Goal: Use online tool/utility: Utilize a website feature to perform a specific function

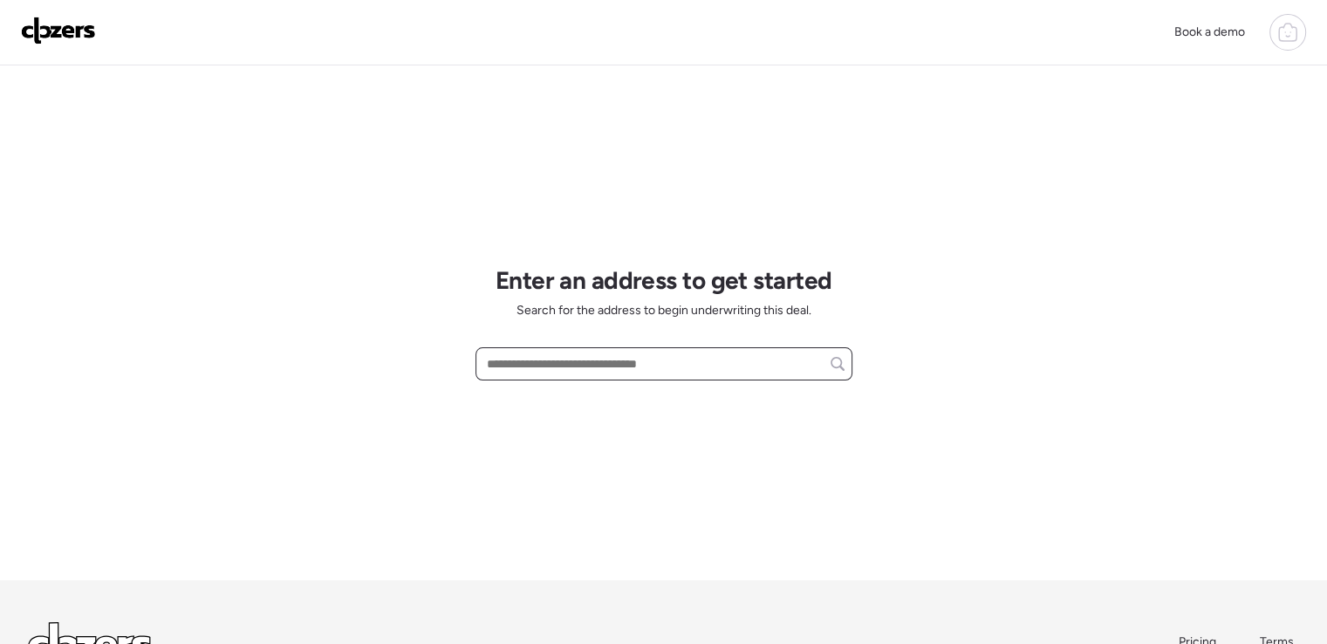
click at [647, 353] on input "text" at bounding box center [663, 364] width 361 height 24
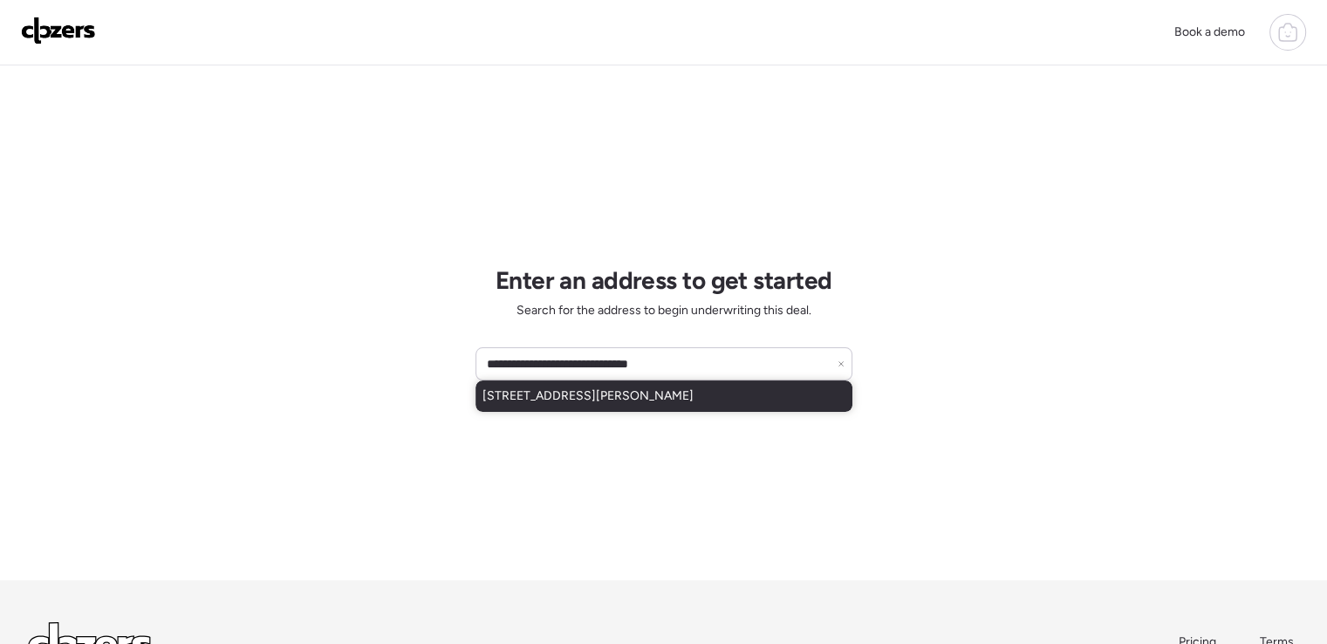
click at [656, 388] on span "[STREET_ADDRESS][PERSON_NAME]" at bounding box center [588, 395] width 211 height 17
type input "**********"
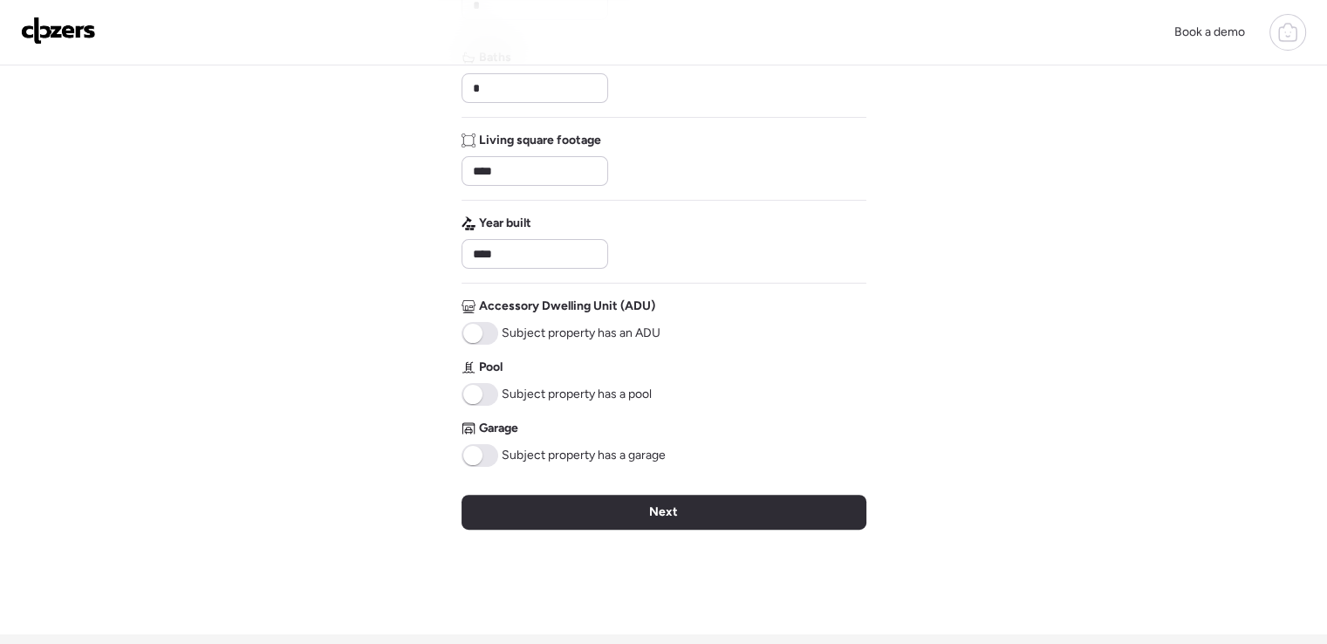
scroll to position [344, 0]
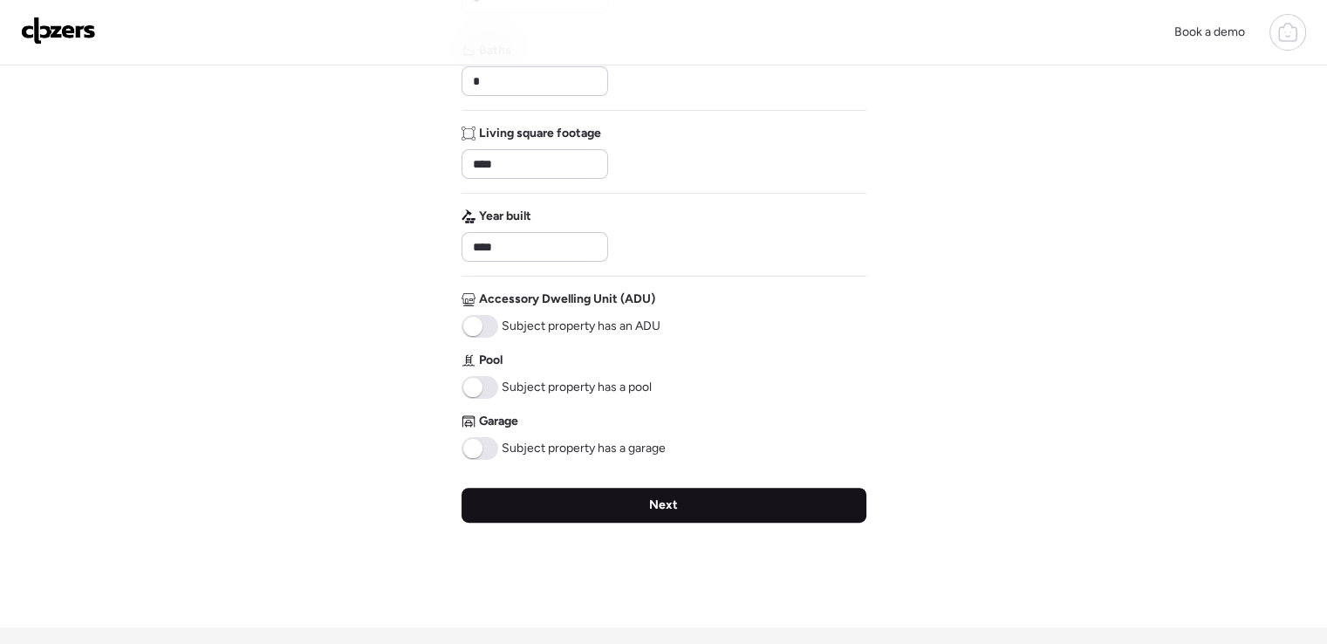
click at [700, 504] on div "Next" at bounding box center [664, 505] width 405 height 35
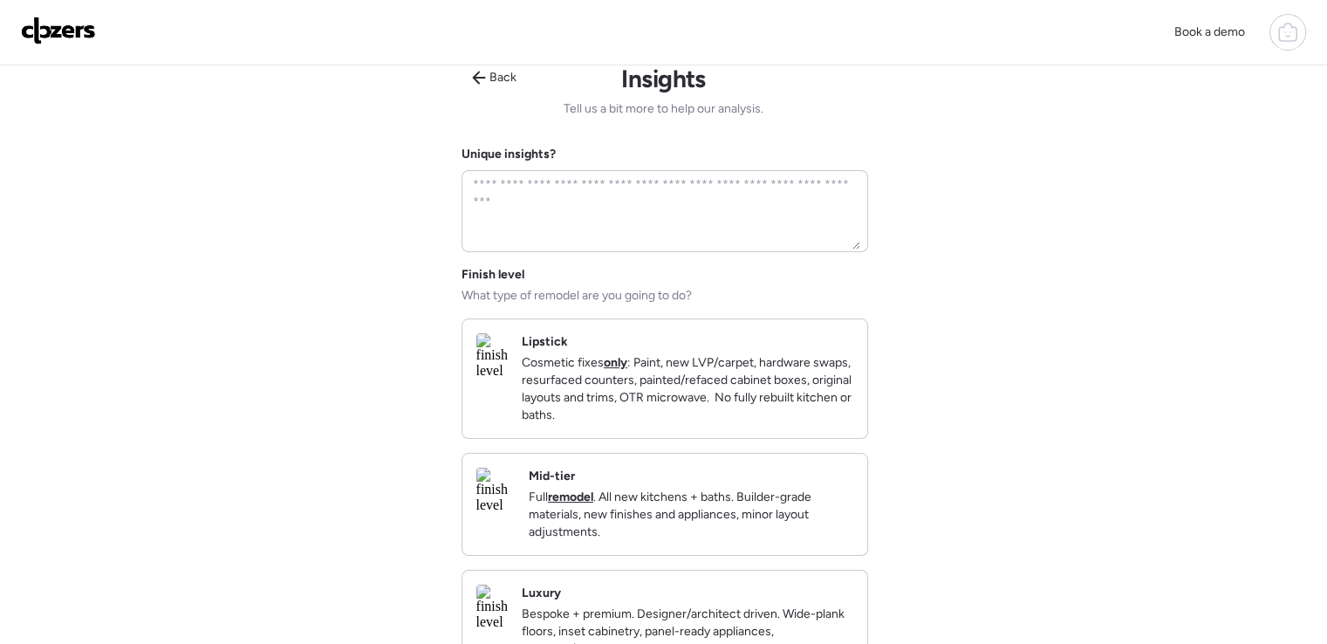
scroll to position [0, 0]
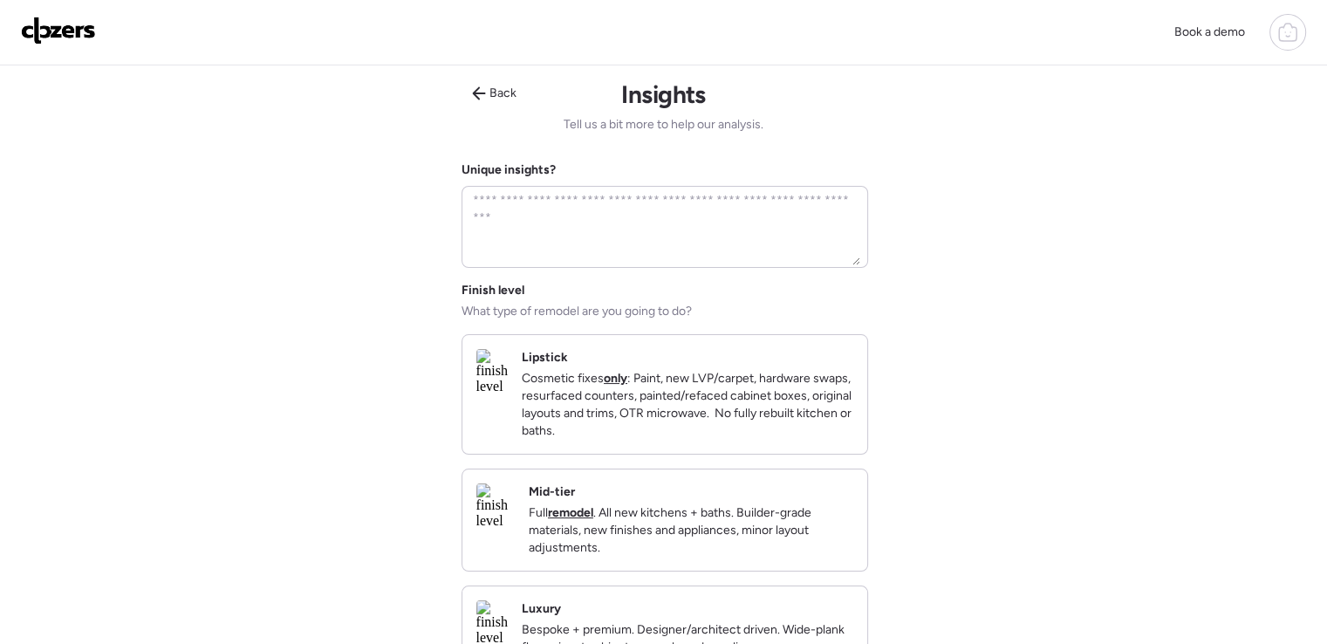
click at [682, 524] on p "Full remodel . All new kitchens + baths. Builder-grade materials, new finishes …" at bounding box center [691, 530] width 325 height 52
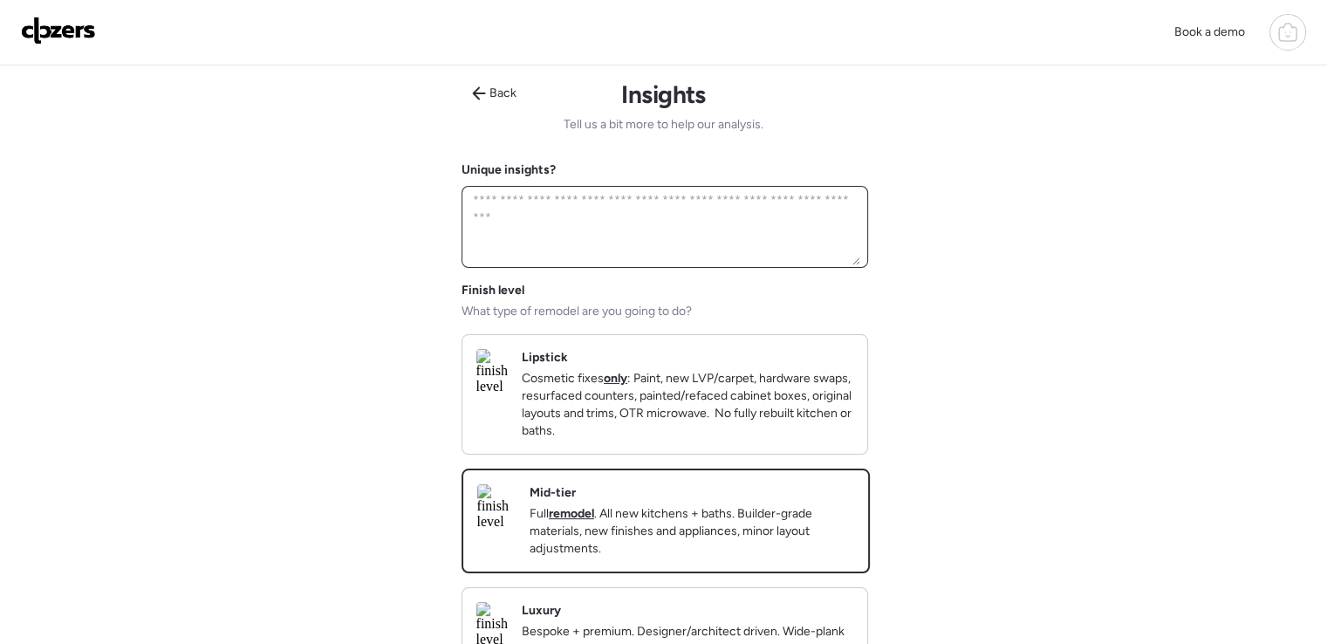
click at [723, 224] on textarea at bounding box center [665, 227] width 391 height 77
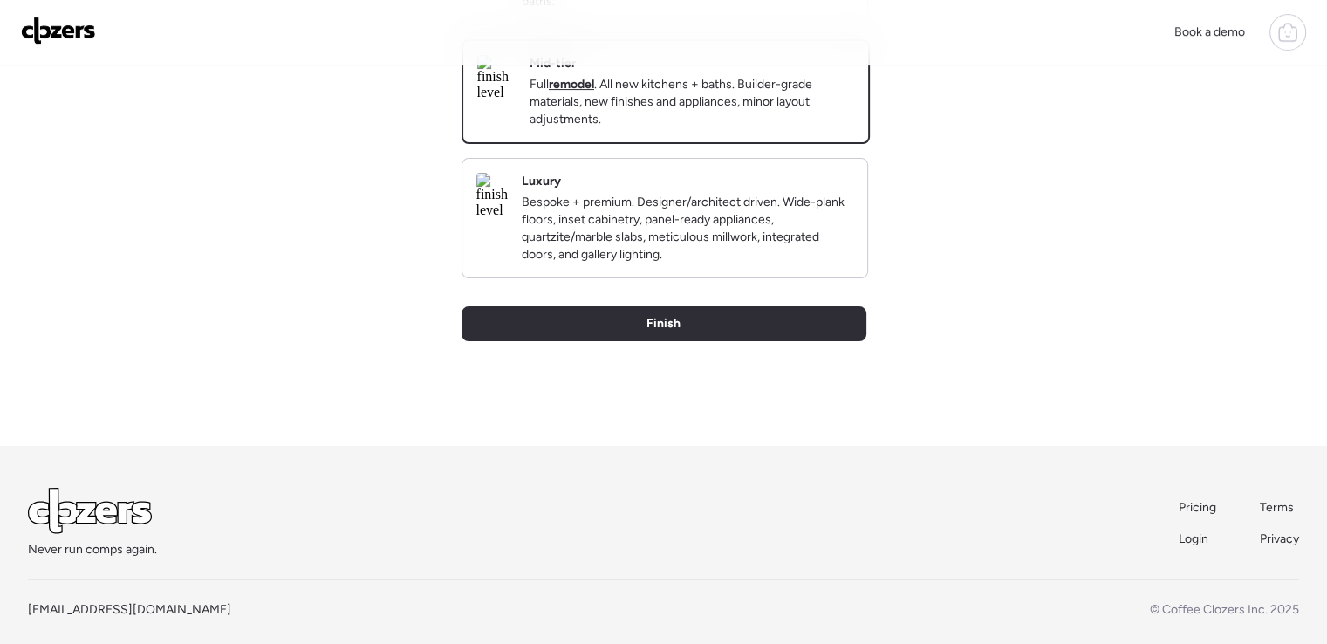
scroll to position [472, 0]
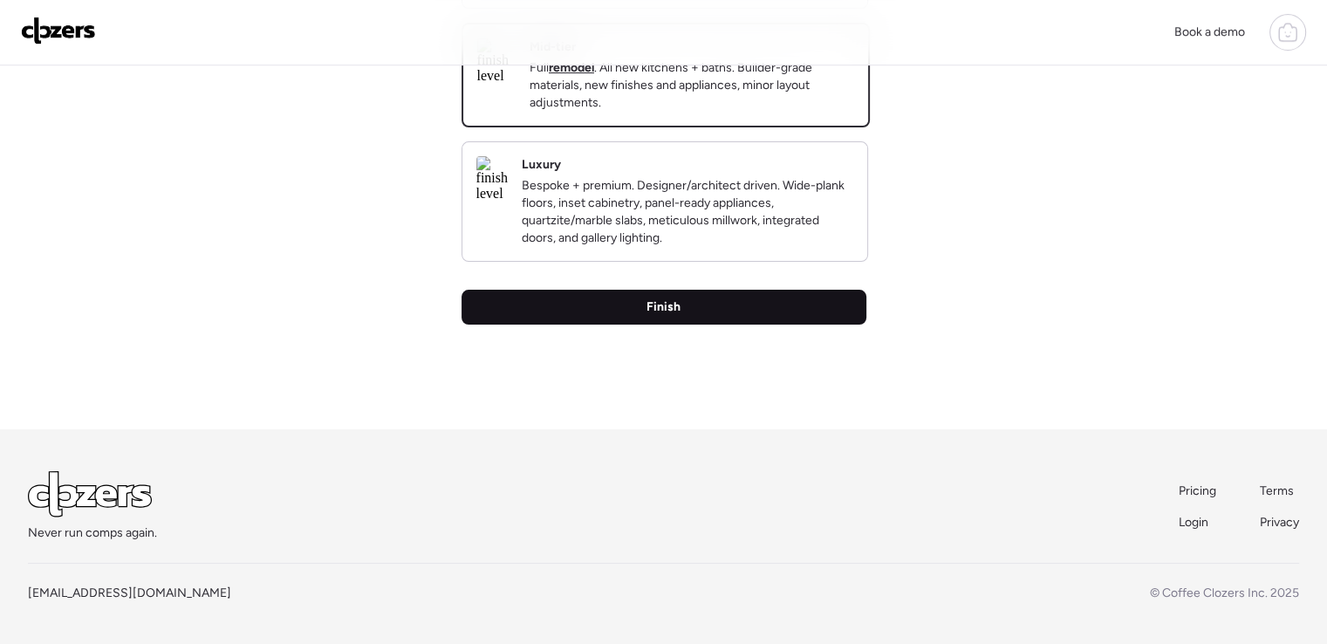
type textarea "**********"
click at [733, 296] on div "Finish" at bounding box center [664, 307] width 405 height 35
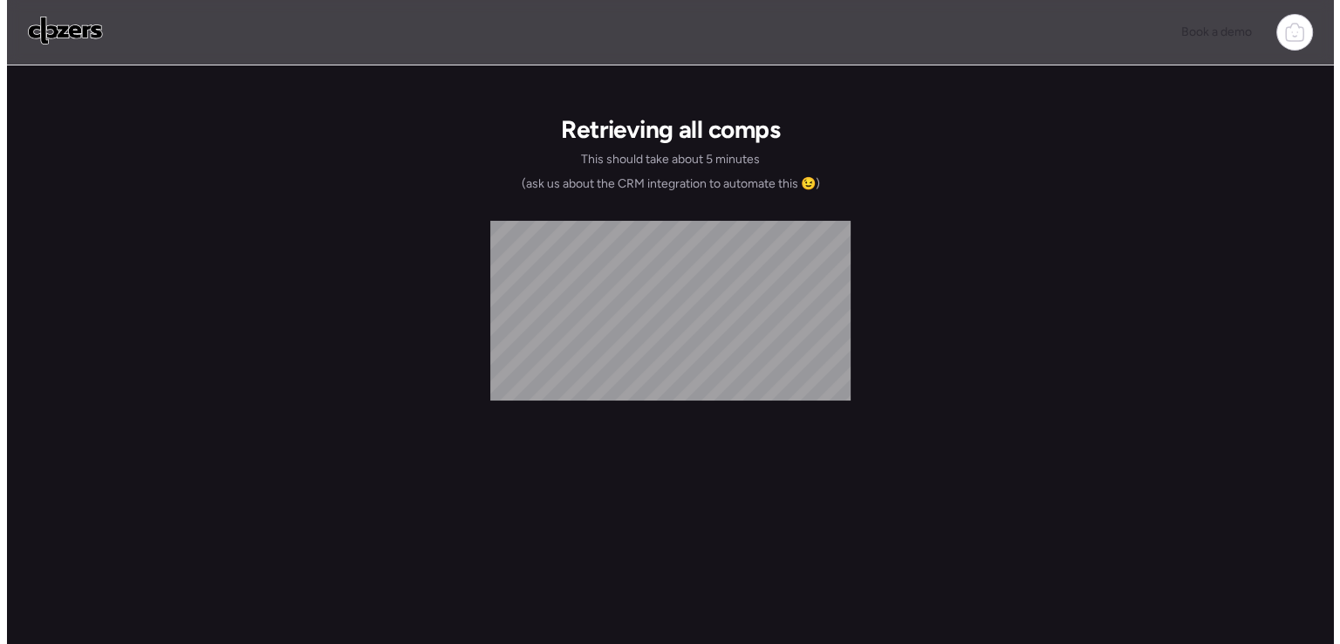
scroll to position [0, 0]
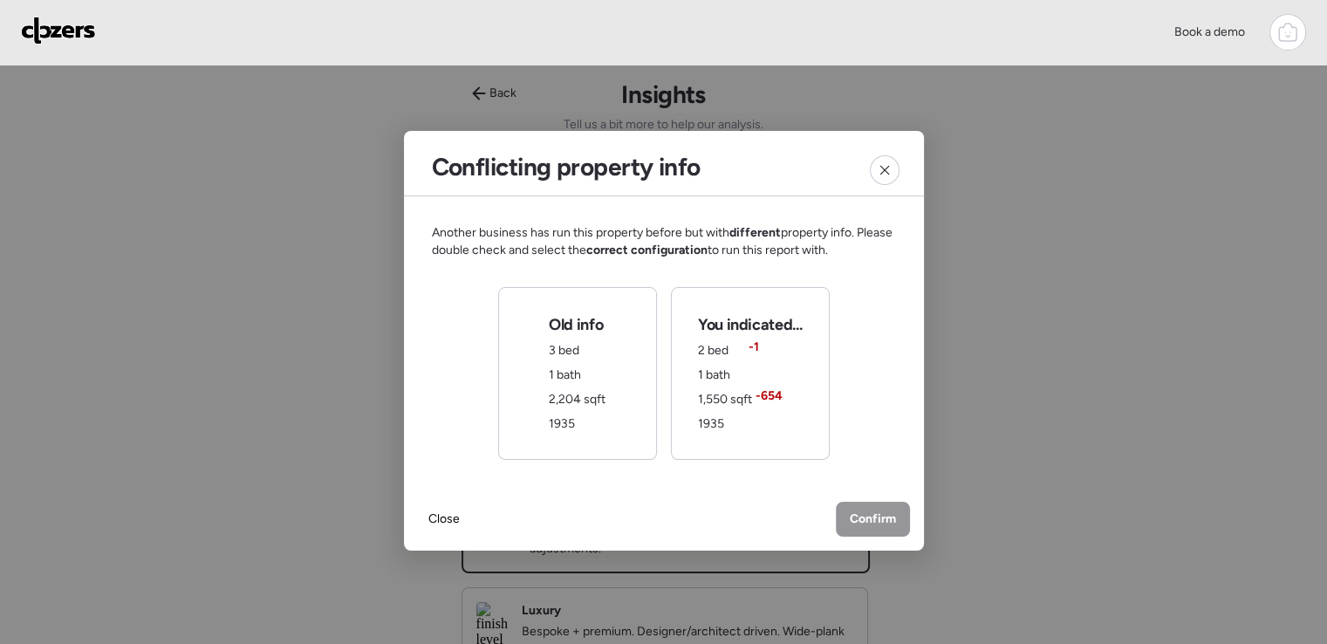
click at [770, 380] on div "You indicated... 2 bed -1 1 bath 1,550 sqft -654 1935" at bounding box center [750, 373] width 104 height 119
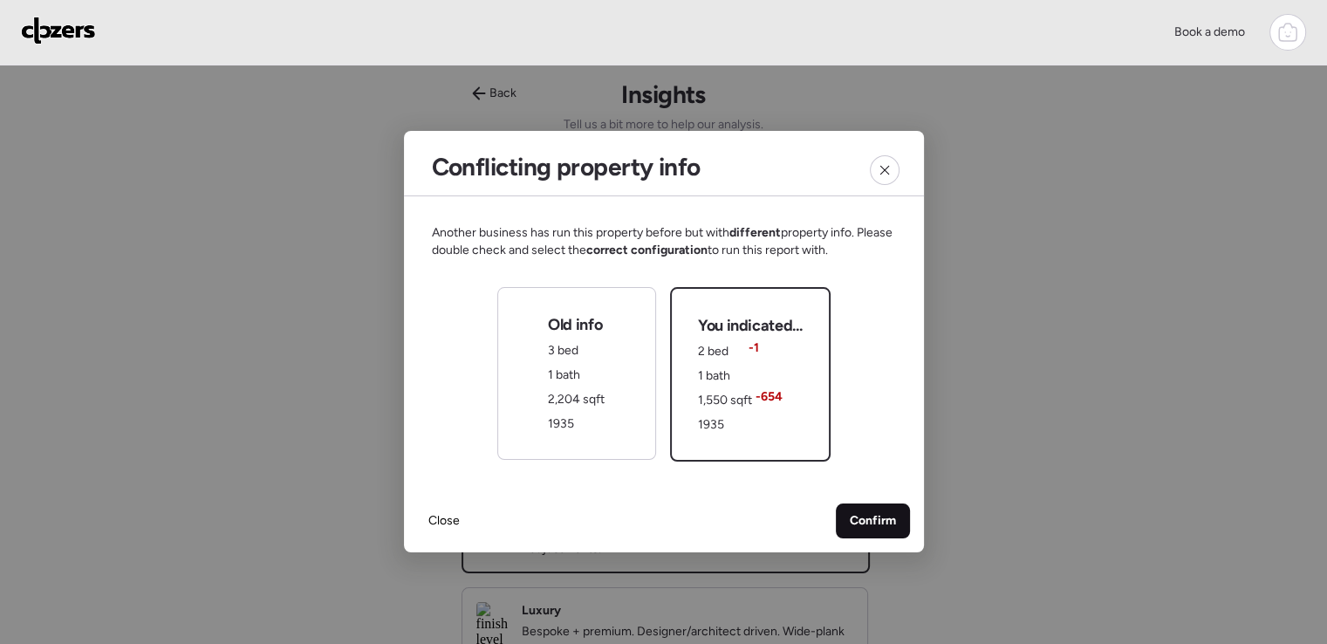
click at [889, 521] on span "Confirm" at bounding box center [873, 520] width 46 height 17
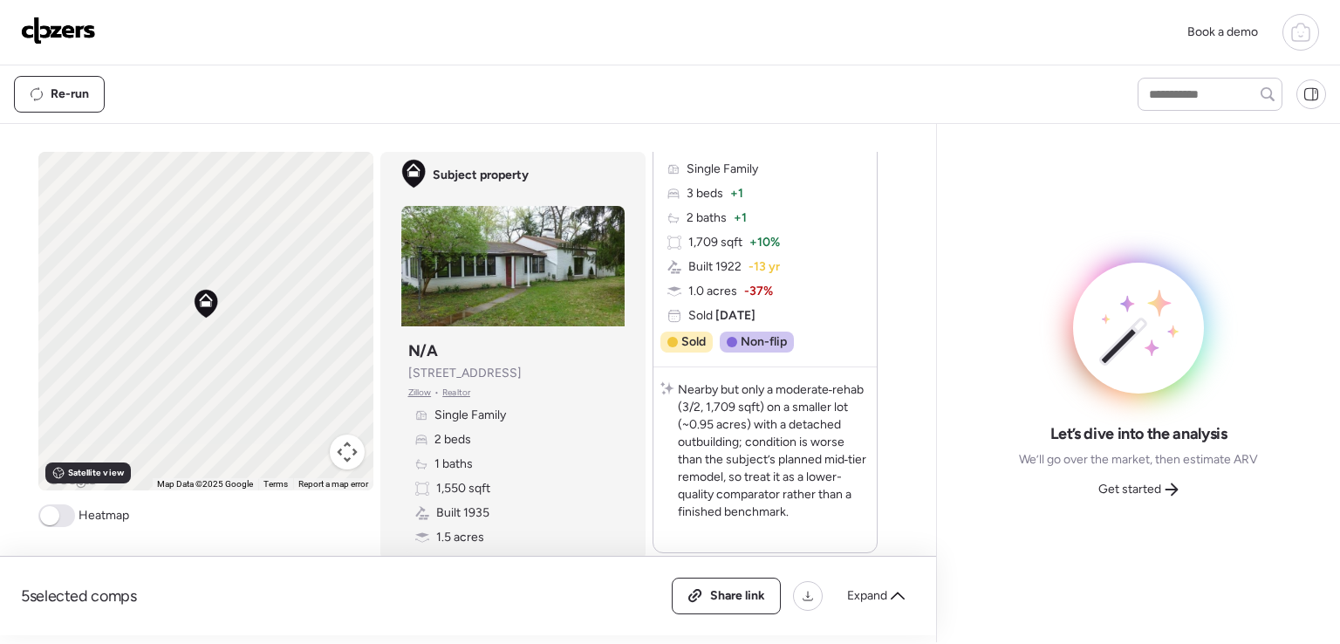
scroll to position [2859, 0]
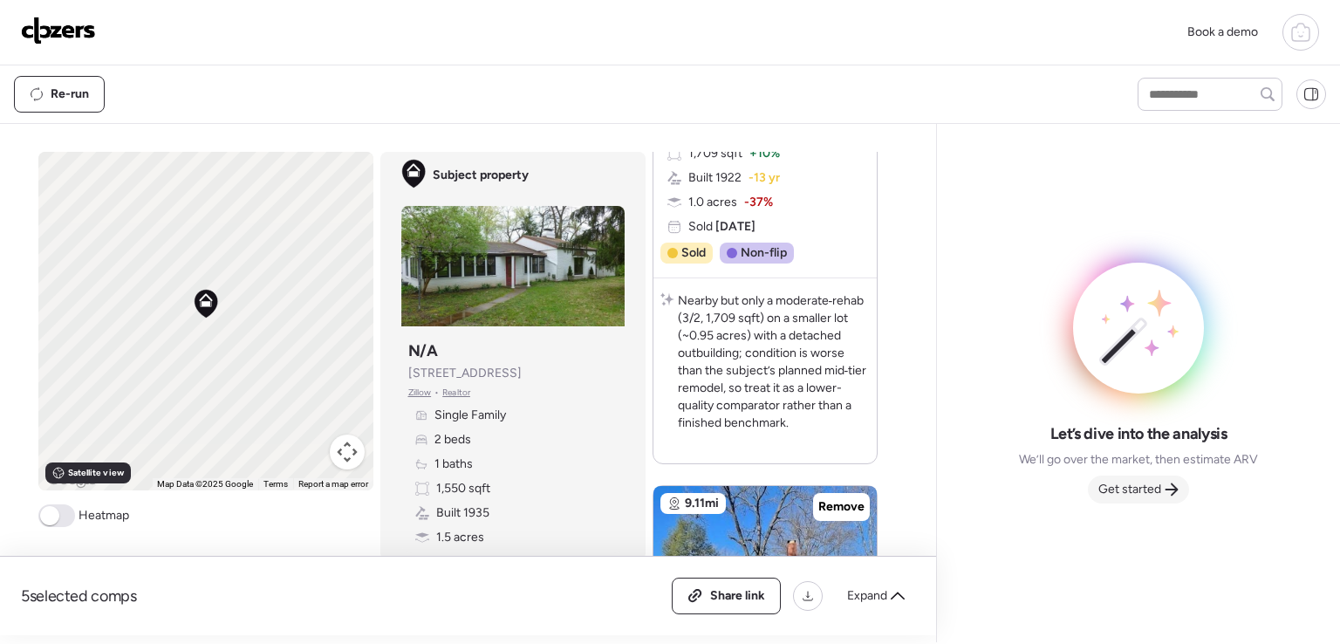
click at [1154, 484] on span "Get started" at bounding box center [1130, 489] width 63 height 17
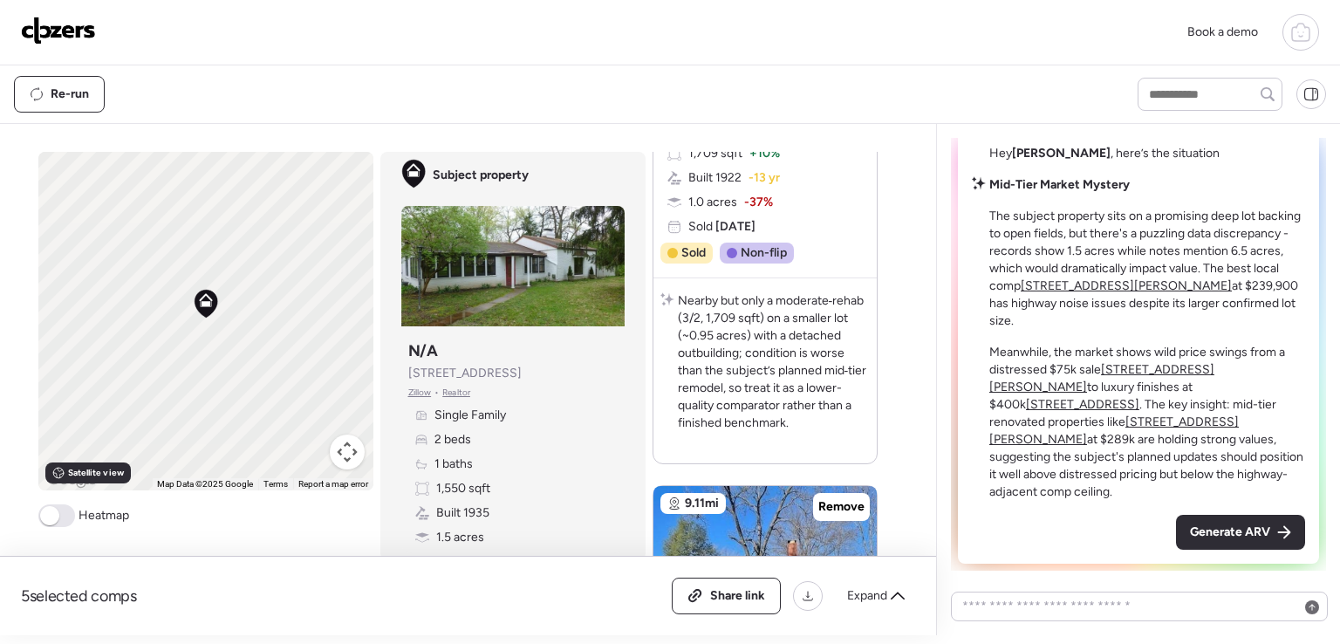
click at [1323, 346] on div "Hey [PERSON_NAME] , here’s the situation Mid-Tier Market Mystery The subject pr…" at bounding box center [1138, 351] width 375 height 440
click at [1093, 612] on textarea at bounding box center [1139, 606] width 361 height 24
type textarea "**********"
click at [1313, 611] on icon at bounding box center [1312, 614] width 7 height 7
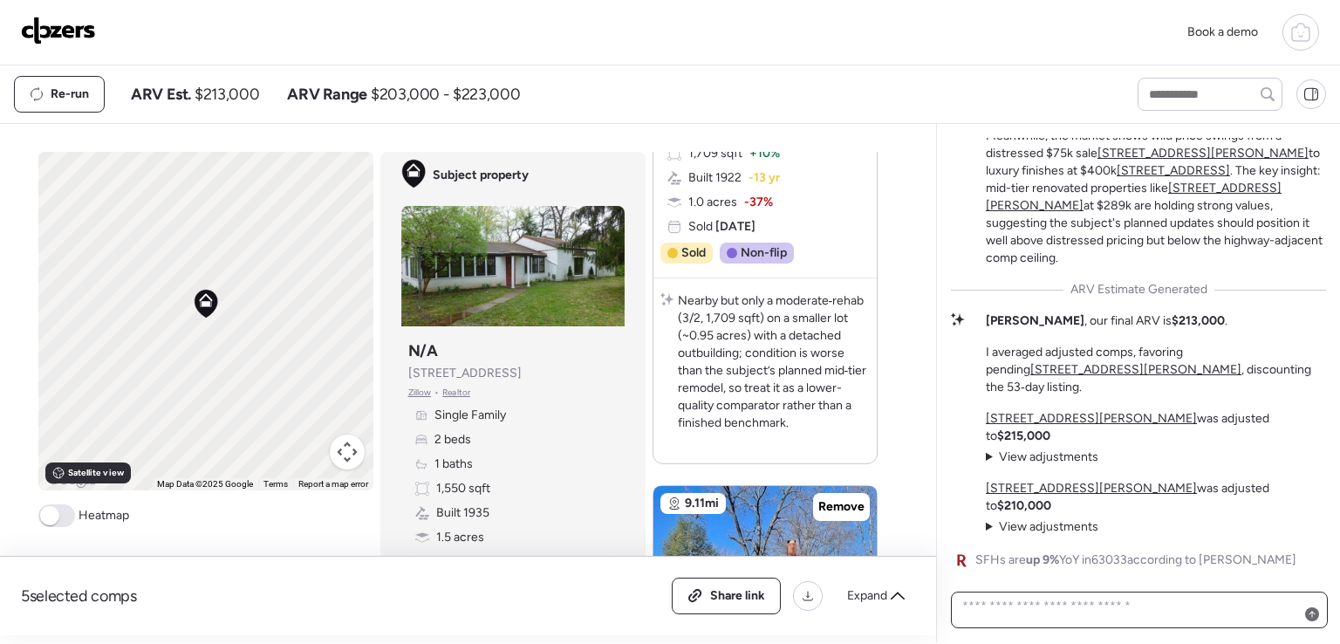
click at [1063, 605] on textarea at bounding box center [1139, 609] width 361 height 31
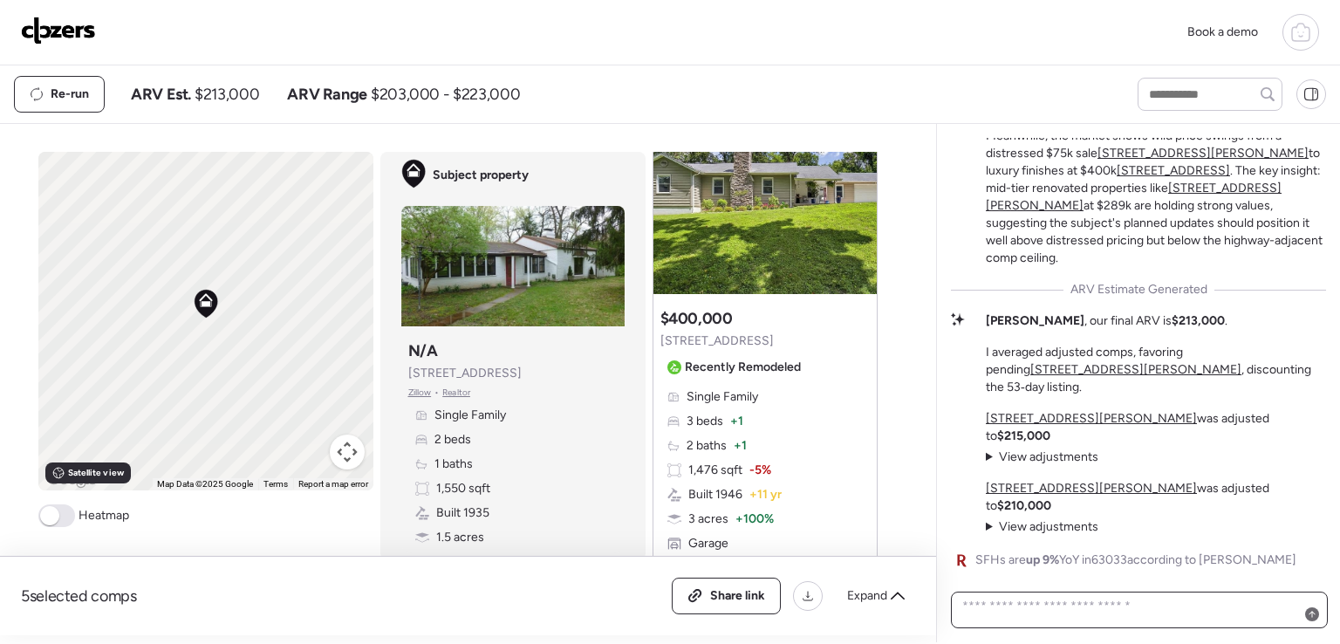
scroll to position [1738, 0]
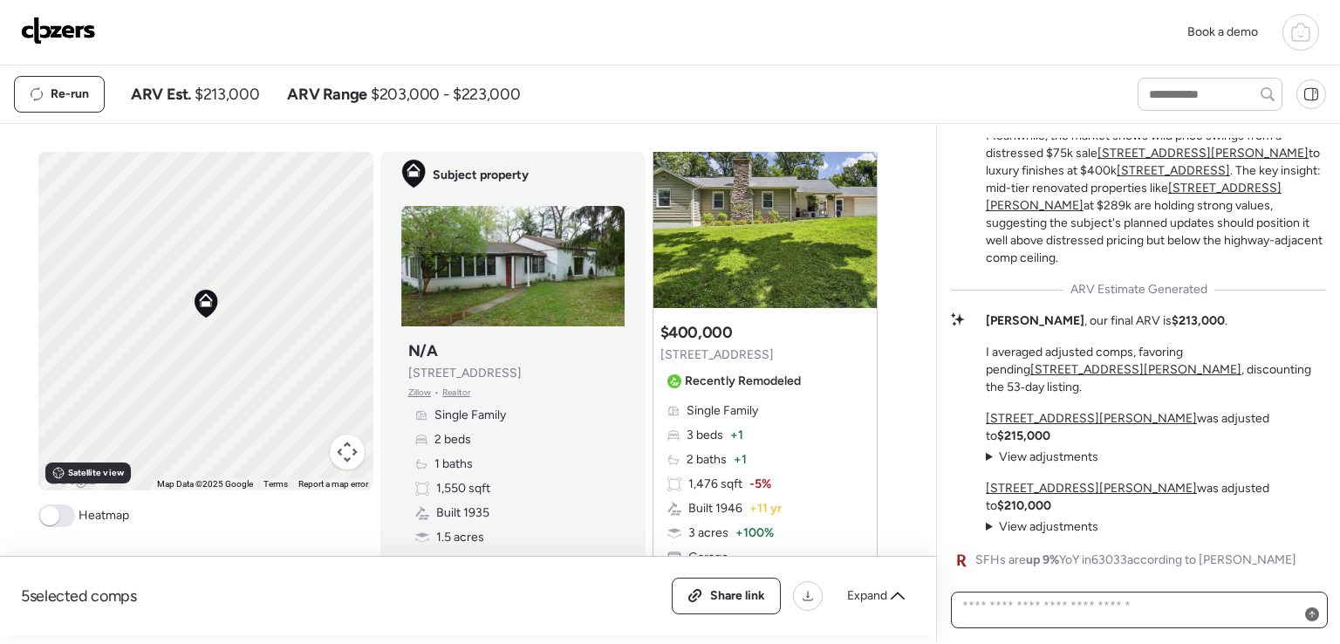
click at [1160, 620] on textarea at bounding box center [1139, 609] width 361 height 31
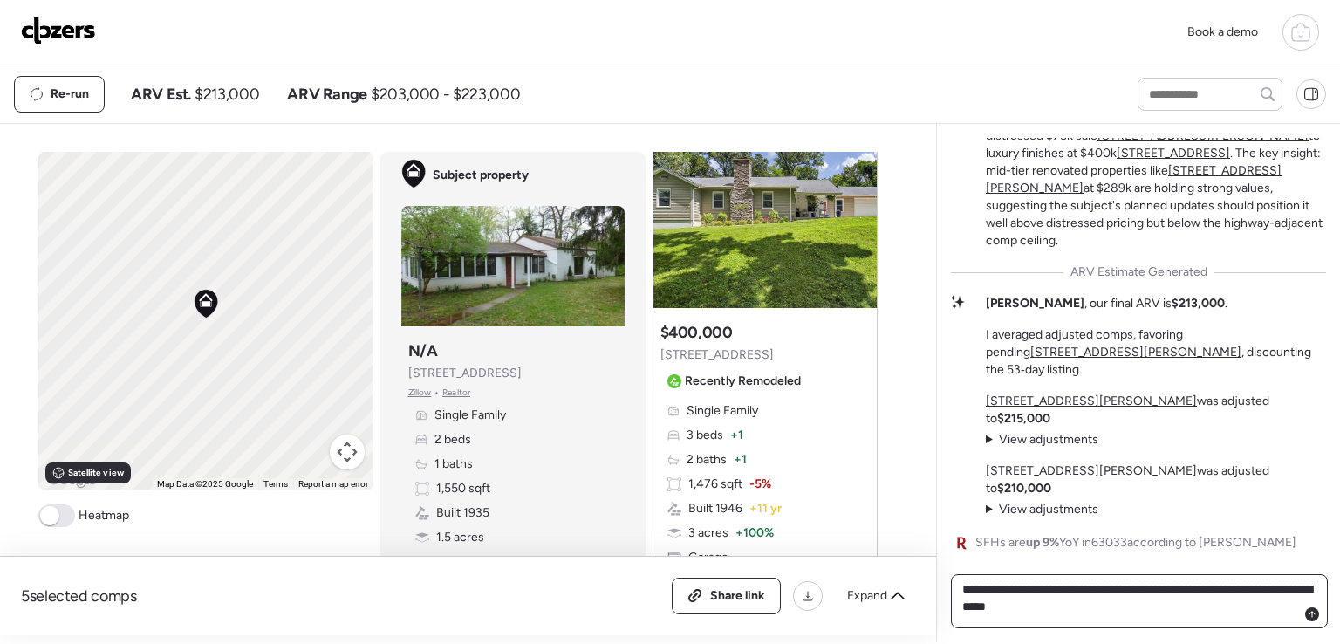
type textarea "**********"
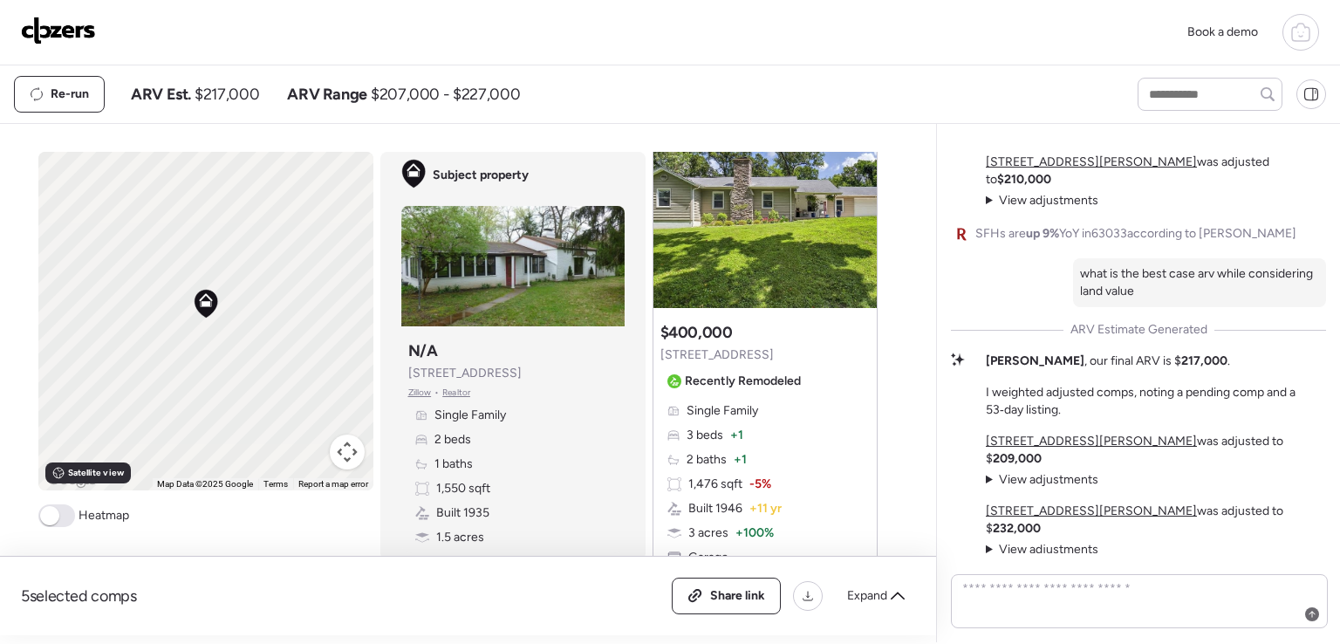
scroll to position [0, 0]
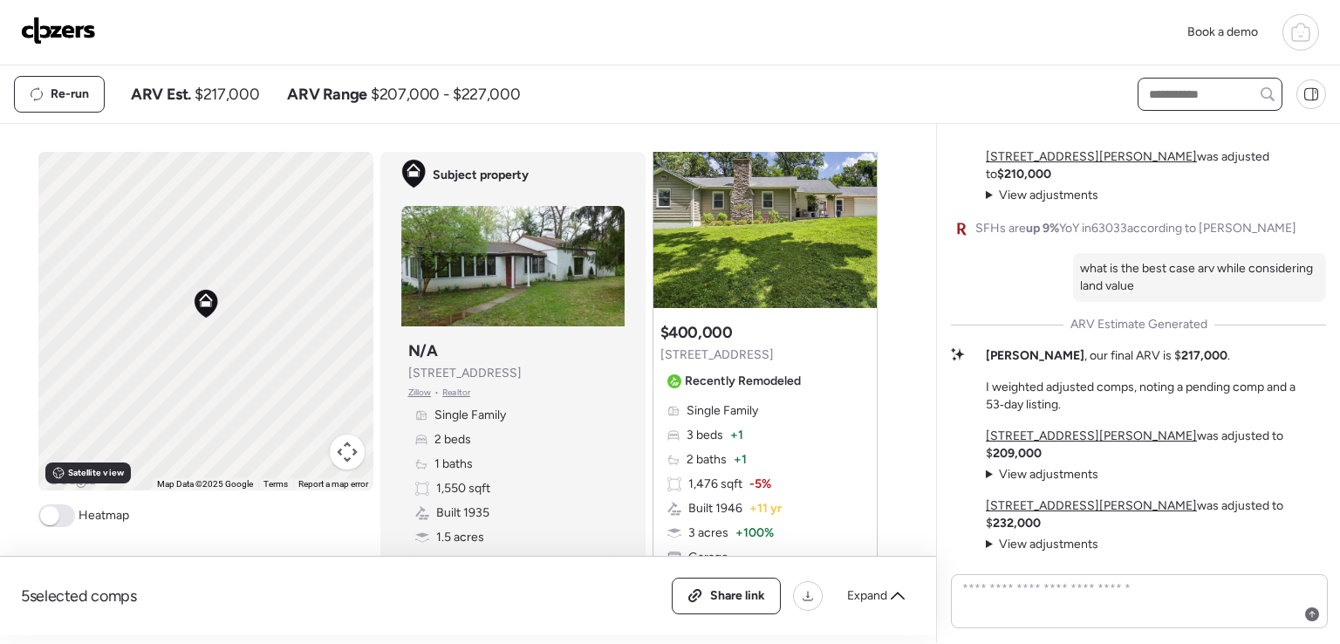
click at [1184, 88] on input "text" at bounding box center [1210, 94] width 129 height 24
